Goal: Task Accomplishment & Management: Use online tool/utility

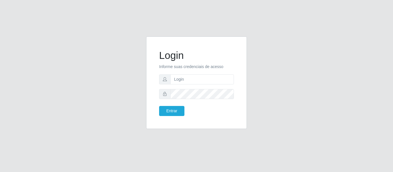
type input "[EMAIL_ADDRESS][DOMAIN_NAME]"
click at [159, 106] on button "Entrar" at bounding box center [171, 111] width 25 height 10
click at [165, 113] on button "Entrar" at bounding box center [171, 111] width 25 height 10
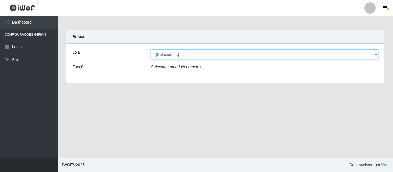
click at [189, 56] on select "[Selecione...] SuperFácil Atacado - São Gonçalo do Amarante" at bounding box center [265, 55] width 228 height 10
select select "408"
click at [151, 50] on select "[Selecione...] SuperFácil Atacado - São Gonçalo do Amarante" at bounding box center [265, 55] width 228 height 10
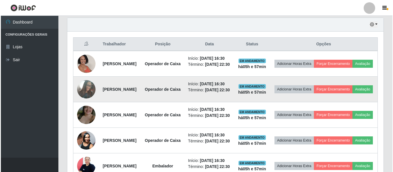
scroll to position [201, 0]
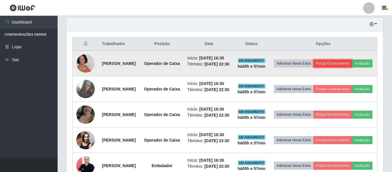
click at [348, 65] on button "Forçar Encerramento" at bounding box center [332, 64] width 39 height 8
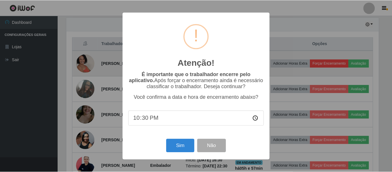
scroll to position [119, 313]
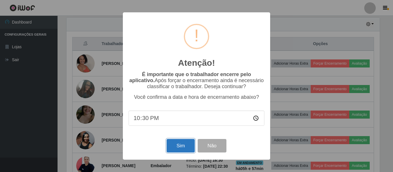
click at [186, 145] on button "Sim" at bounding box center [181, 146] width 28 height 14
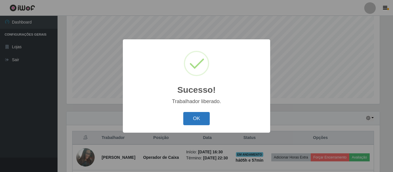
click at [201, 121] on button "OK" at bounding box center [196, 119] width 27 height 14
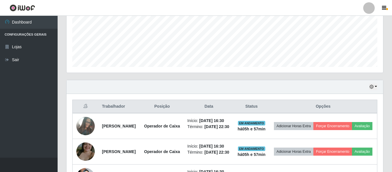
scroll to position [194, 0]
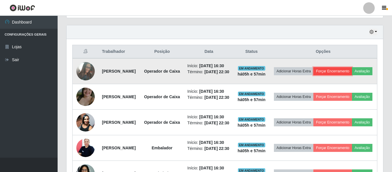
click at [352, 70] on button "Forçar Encerramento" at bounding box center [332, 71] width 39 height 8
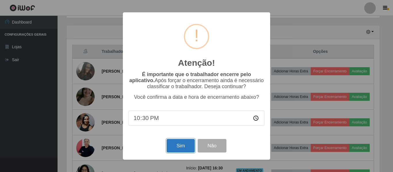
click at [186, 149] on button "Sim" at bounding box center [181, 146] width 28 height 14
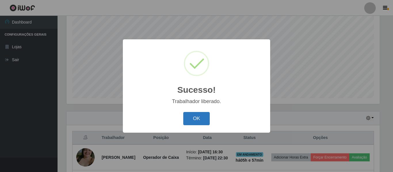
click at [190, 117] on button "OK" at bounding box center [196, 119] width 27 height 14
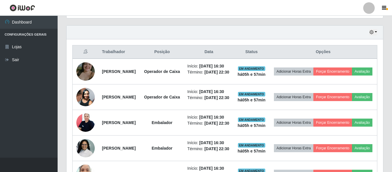
scroll to position [194, 0]
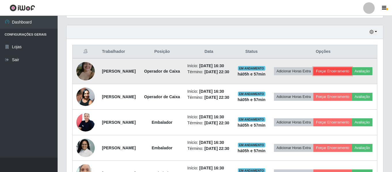
click at [352, 71] on button "Forçar Encerramento" at bounding box center [332, 71] width 39 height 8
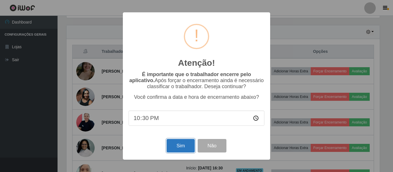
click at [188, 144] on button "Sim" at bounding box center [181, 146] width 28 height 14
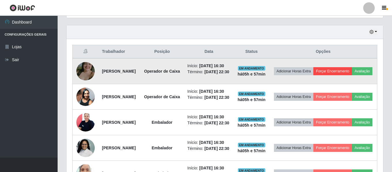
scroll to position [0, 0]
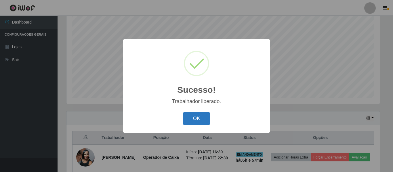
click at [200, 119] on button "OK" at bounding box center [196, 119] width 27 height 14
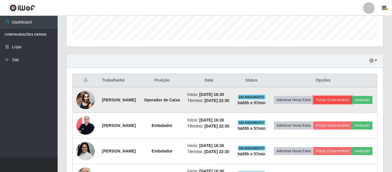
click at [352, 100] on button "Forçar Encerramento" at bounding box center [332, 100] width 39 height 8
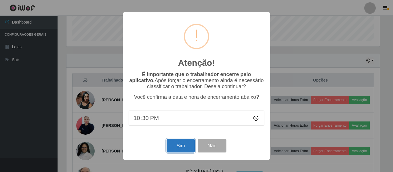
click at [180, 145] on button "Sim" at bounding box center [181, 146] width 28 height 14
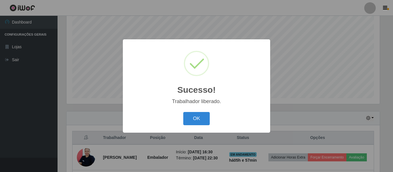
click at [183, 112] on button "OK" at bounding box center [196, 119] width 27 height 14
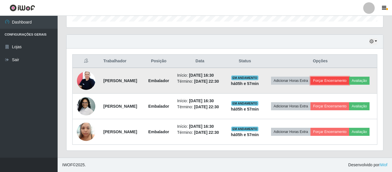
click at [349, 77] on button "Forçar Encerramento" at bounding box center [329, 81] width 39 height 8
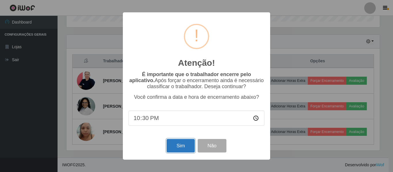
click at [182, 148] on button "Sim" at bounding box center [181, 146] width 28 height 14
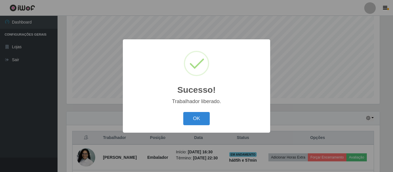
drag, startPoint x: 201, startPoint y: 117, endPoint x: 221, endPoint y: 114, distance: 19.8
click at [203, 117] on button "OK" at bounding box center [196, 119] width 27 height 14
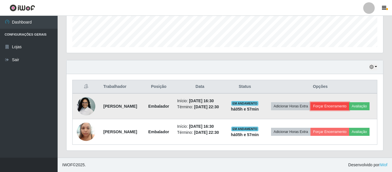
click at [349, 102] on button "Forçar Encerramento" at bounding box center [329, 106] width 39 height 8
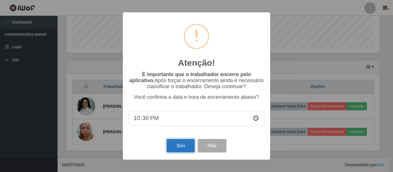
click at [179, 147] on button "Sim" at bounding box center [181, 146] width 28 height 14
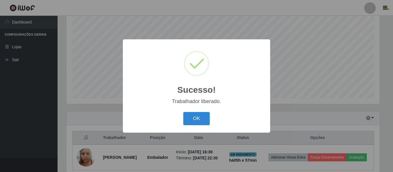
drag, startPoint x: 203, startPoint y: 117, endPoint x: 233, endPoint y: 112, distance: 30.9
click at [203, 117] on button "OK" at bounding box center [196, 119] width 27 height 14
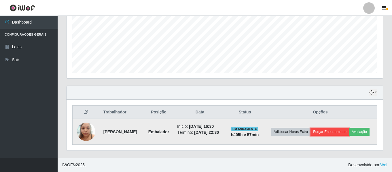
click at [349, 128] on button "Forçar Encerramento" at bounding box center [329, 132] width 39 height 8
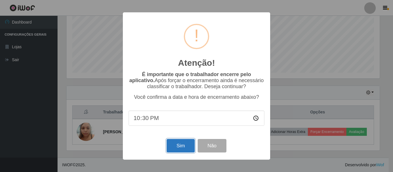
click at [183, 145] on button "Sim" at bounding box center [181, 146] width 28 height 14
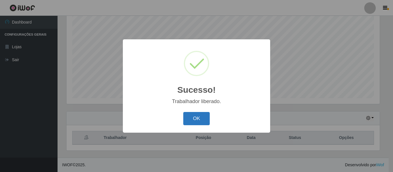
click at [201, 119] on button "OK" at bounding box center [196, 119] width 27 height 14
